Goal: Information Seeking & Learning: Learn about a topic

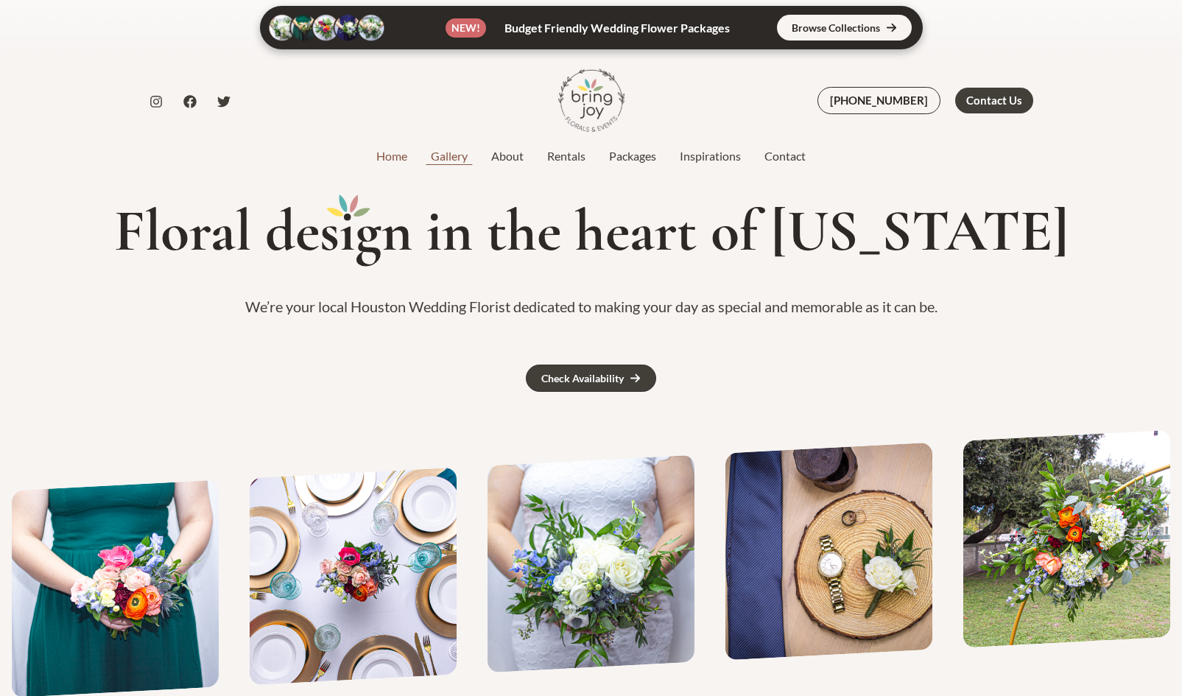
click at [442, 153] on link "Gallery" at bounding box center [449, 156] width 60 height 18
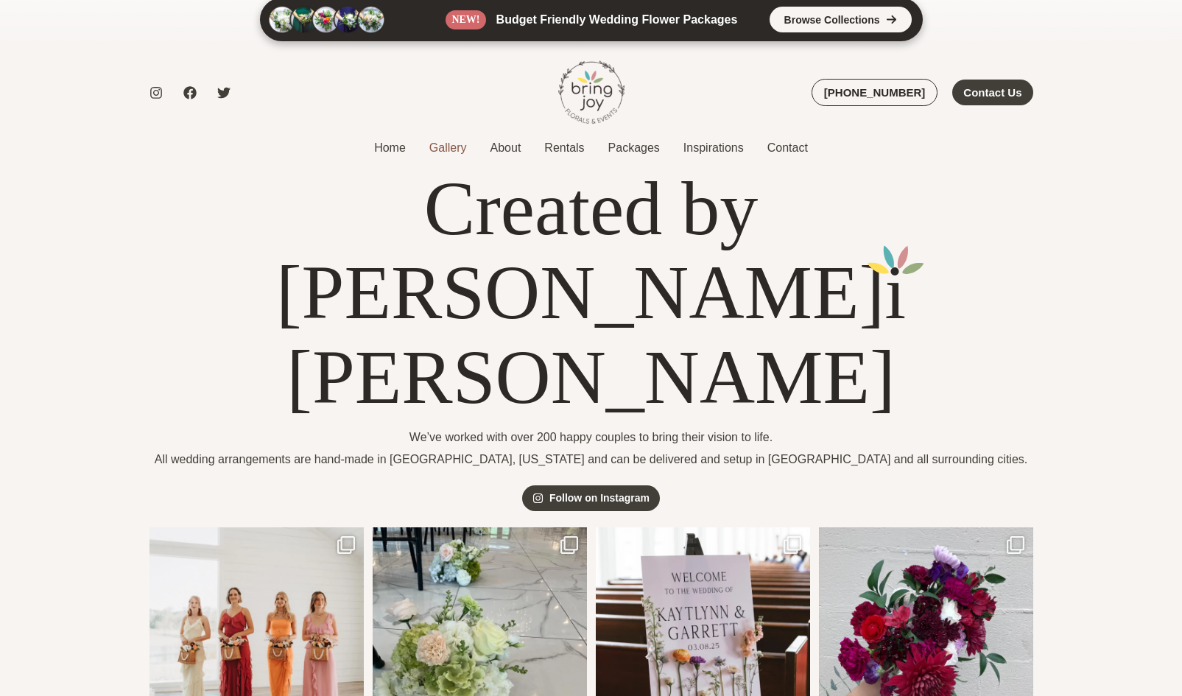
scroll to position [7, 0]
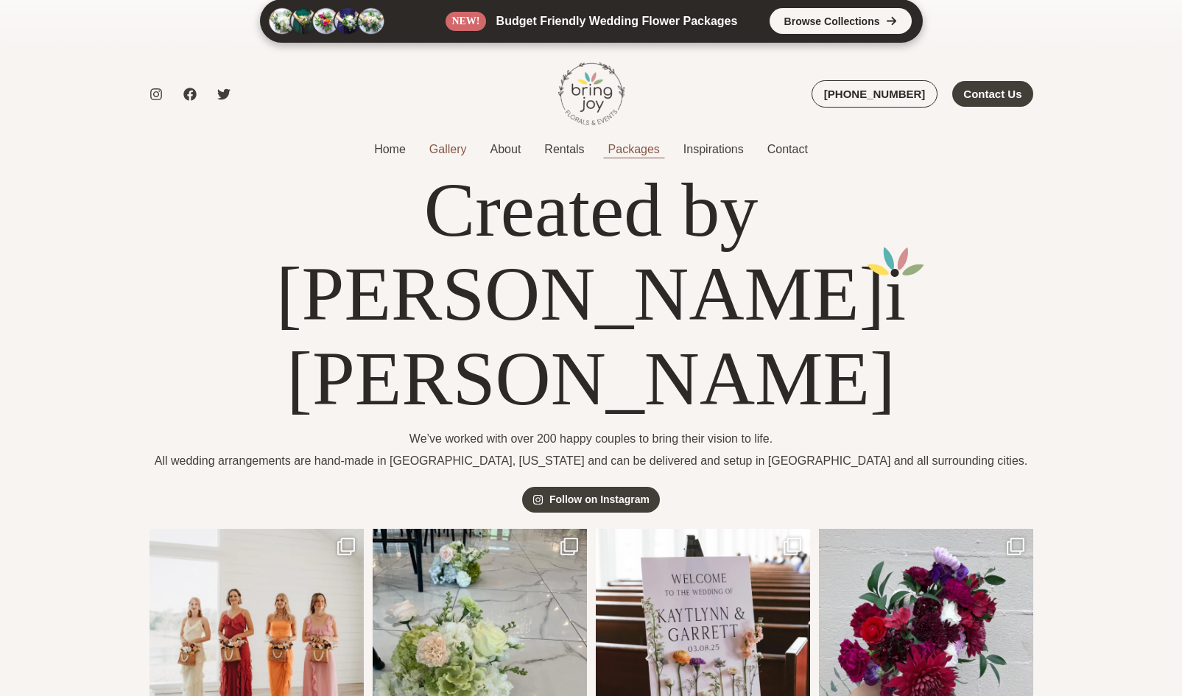
click at [627, 149] on link "Packages" at bounding box center [633, 150] width 75 height 18
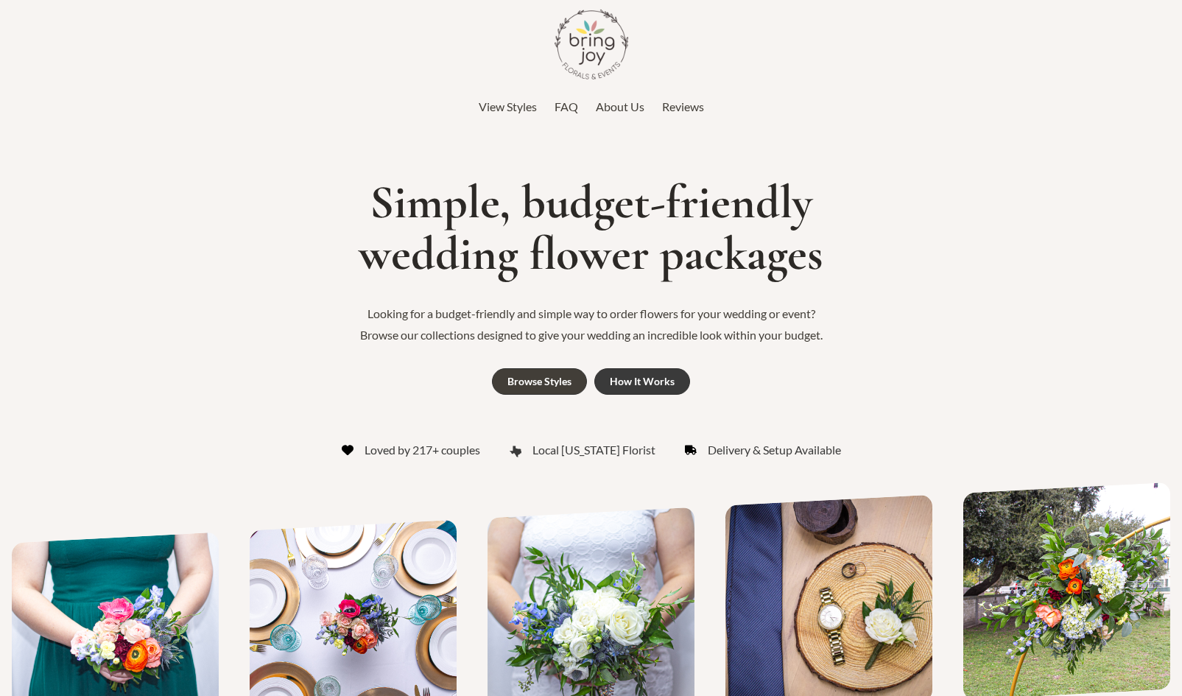
click at [609, 384] on link "How It Works" at bounding box center [642, 381] width 96 height 27
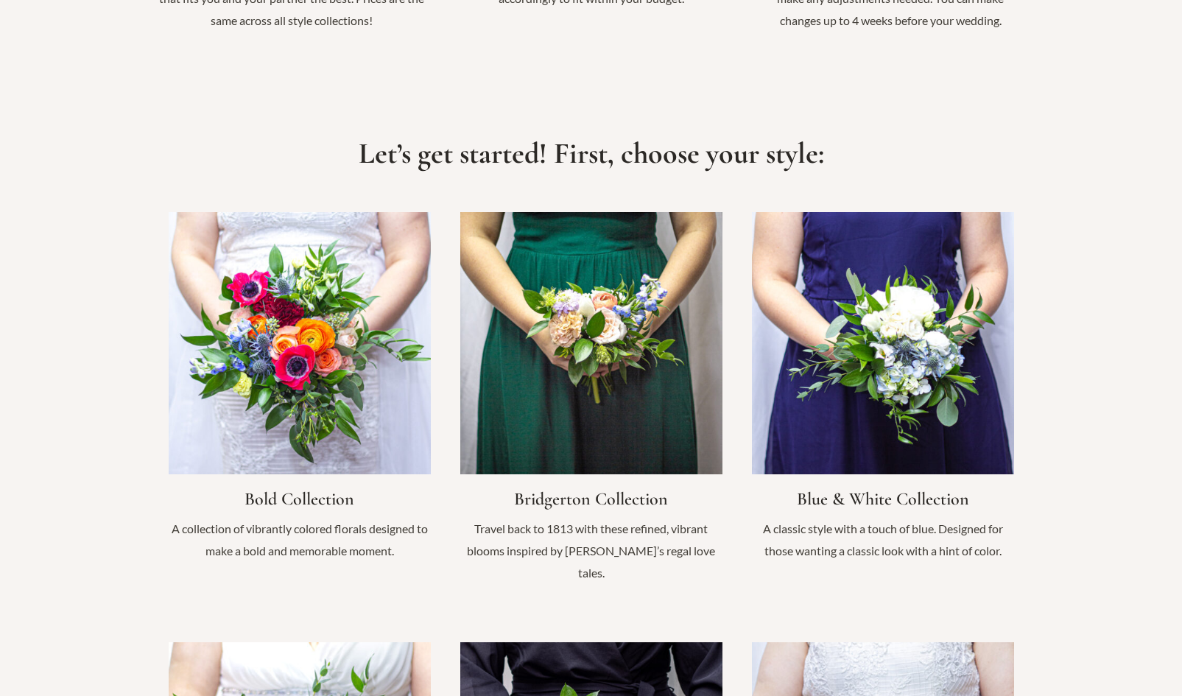
scroll to position [972, 0]
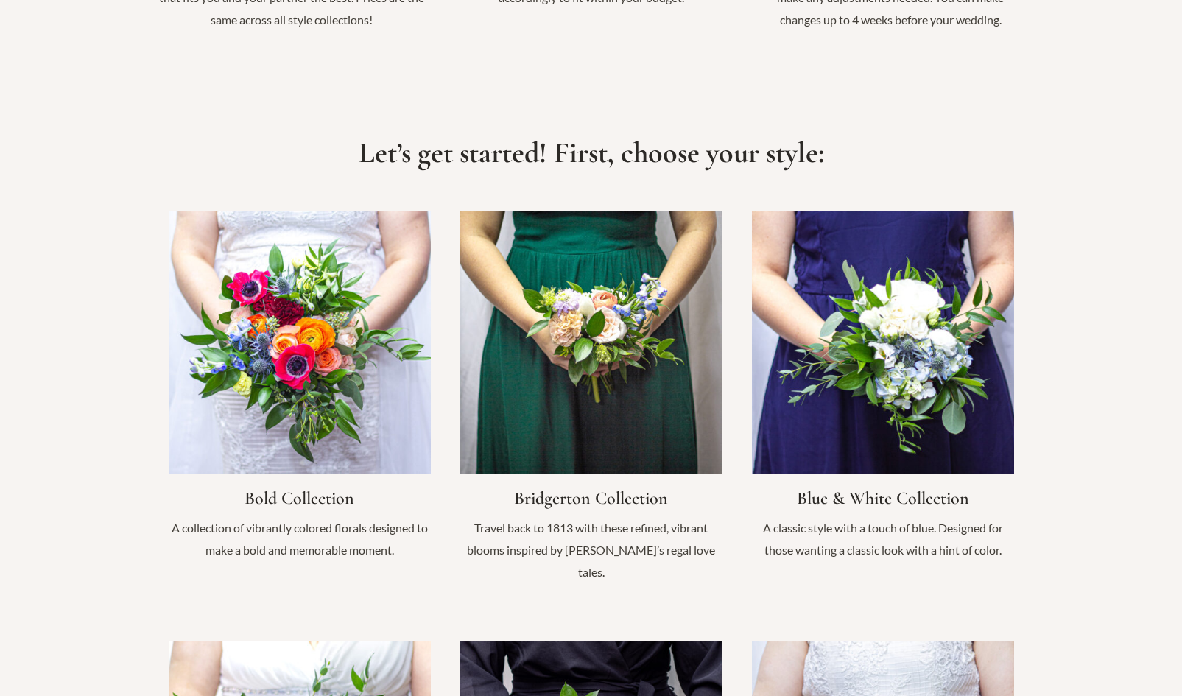
click at [895, 340] on link "Infobox Link" at bounding box center [883, 393] width 262 height 364
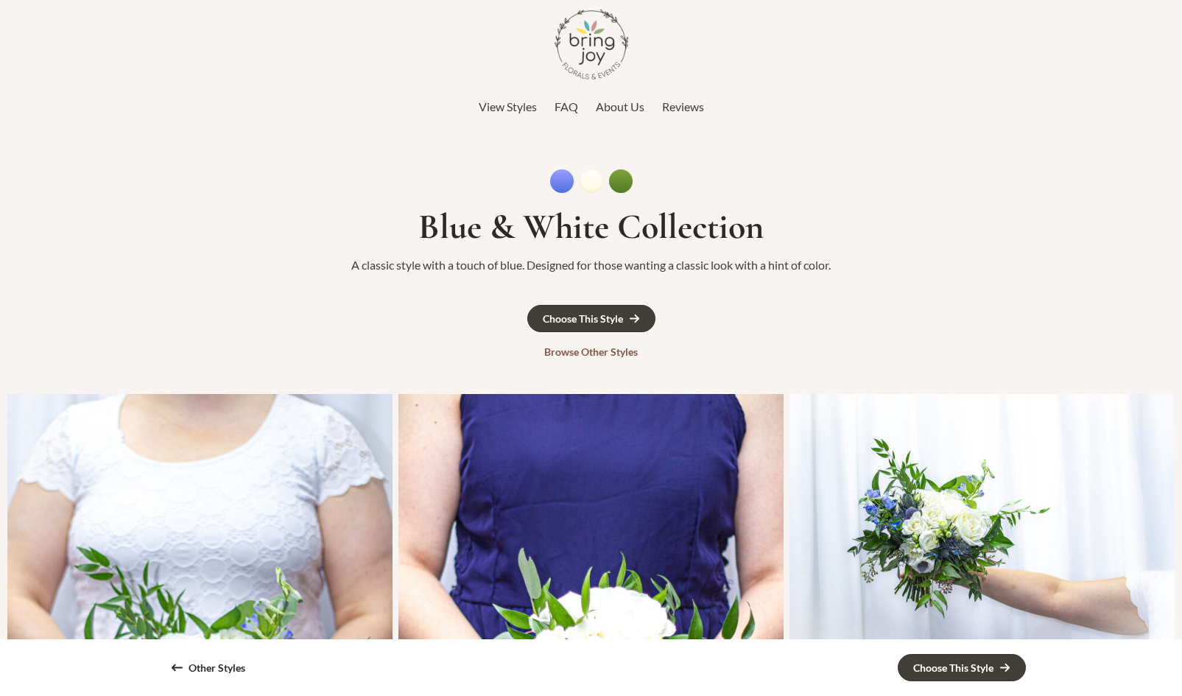
click at [565, 354] on div "Browse Other Styles" at bounding box center [591, 352] width 94 height 10
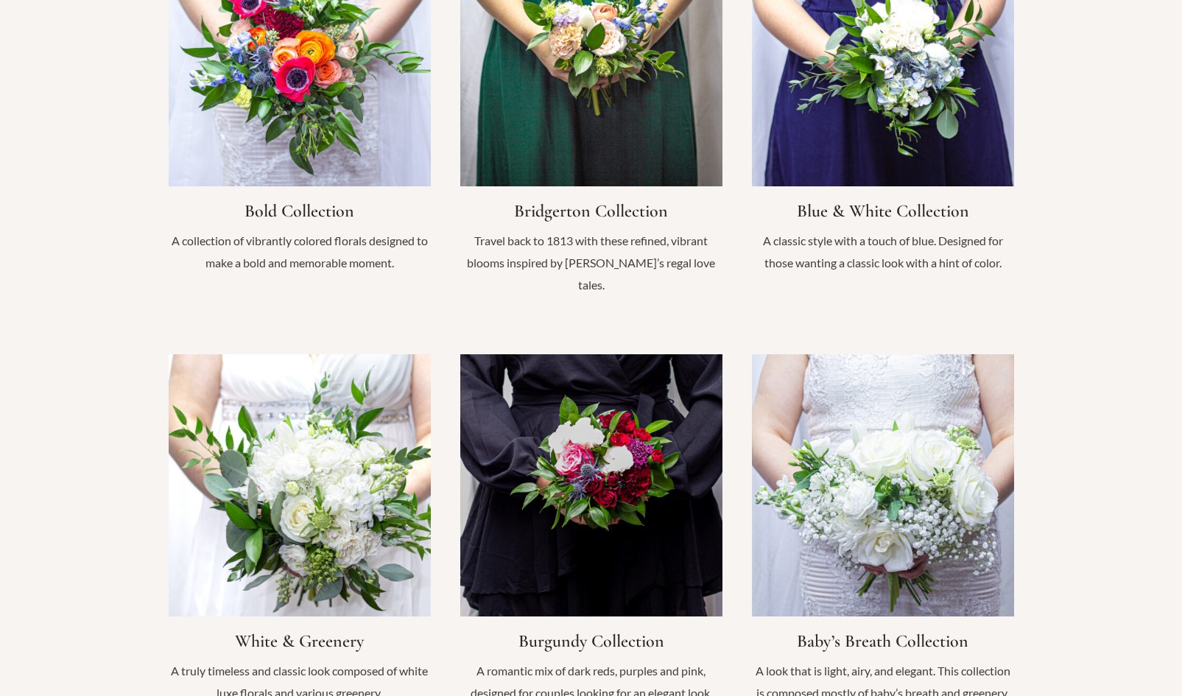
scroll to position [1265, 0]
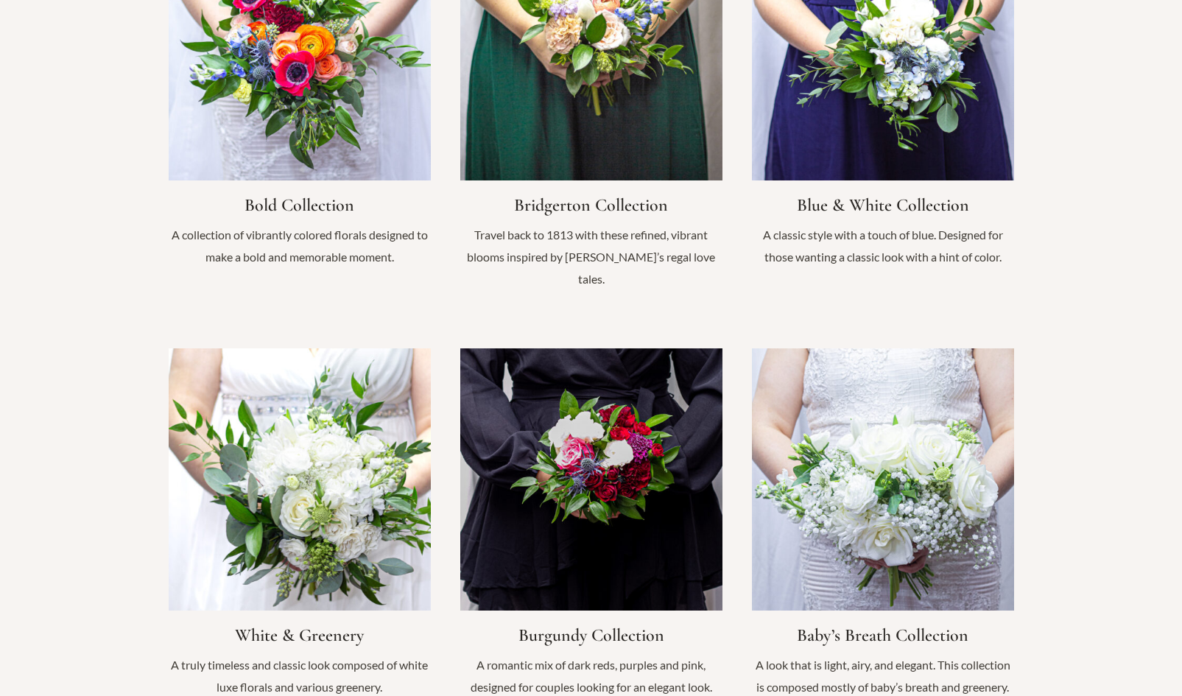
click at [605, 43] on link "Infobox Link" at bounding box center [591, 111] width 262 height 386
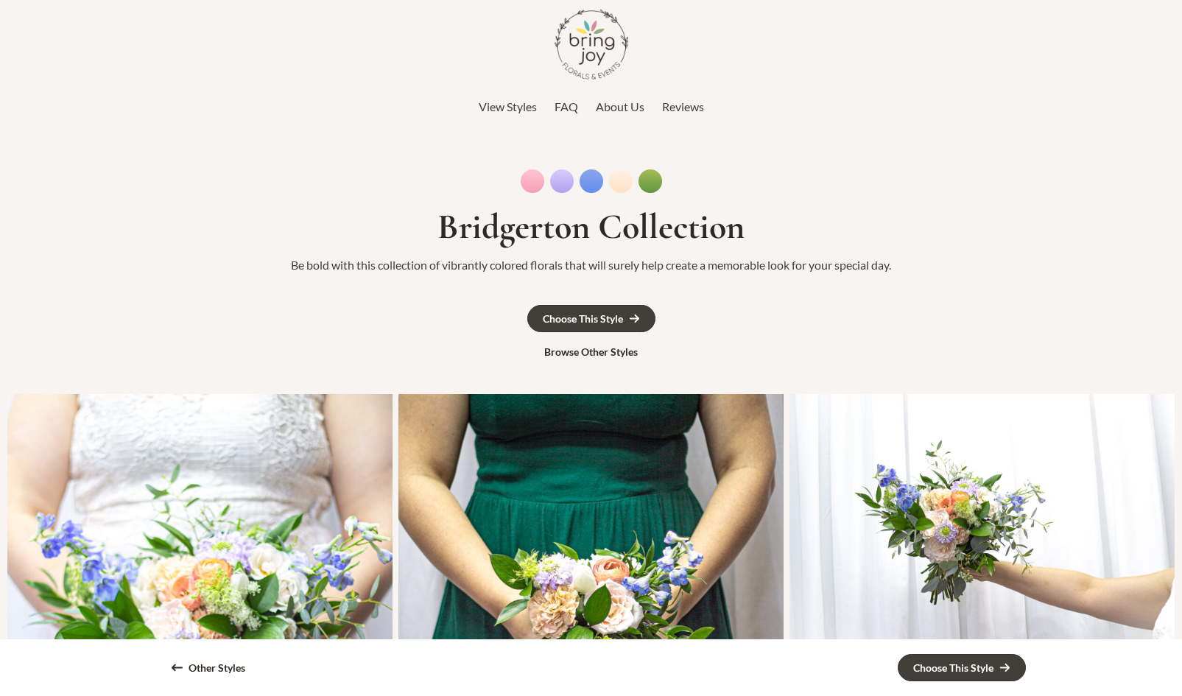
click at [584, 188] on img at bounding box center [591, 181] width 141 height 24
click at [591, 186] on img at bounding box center [591, 181] width 141 height 24
